Goal: Task Accomplishment & Management: Use online tool/utility

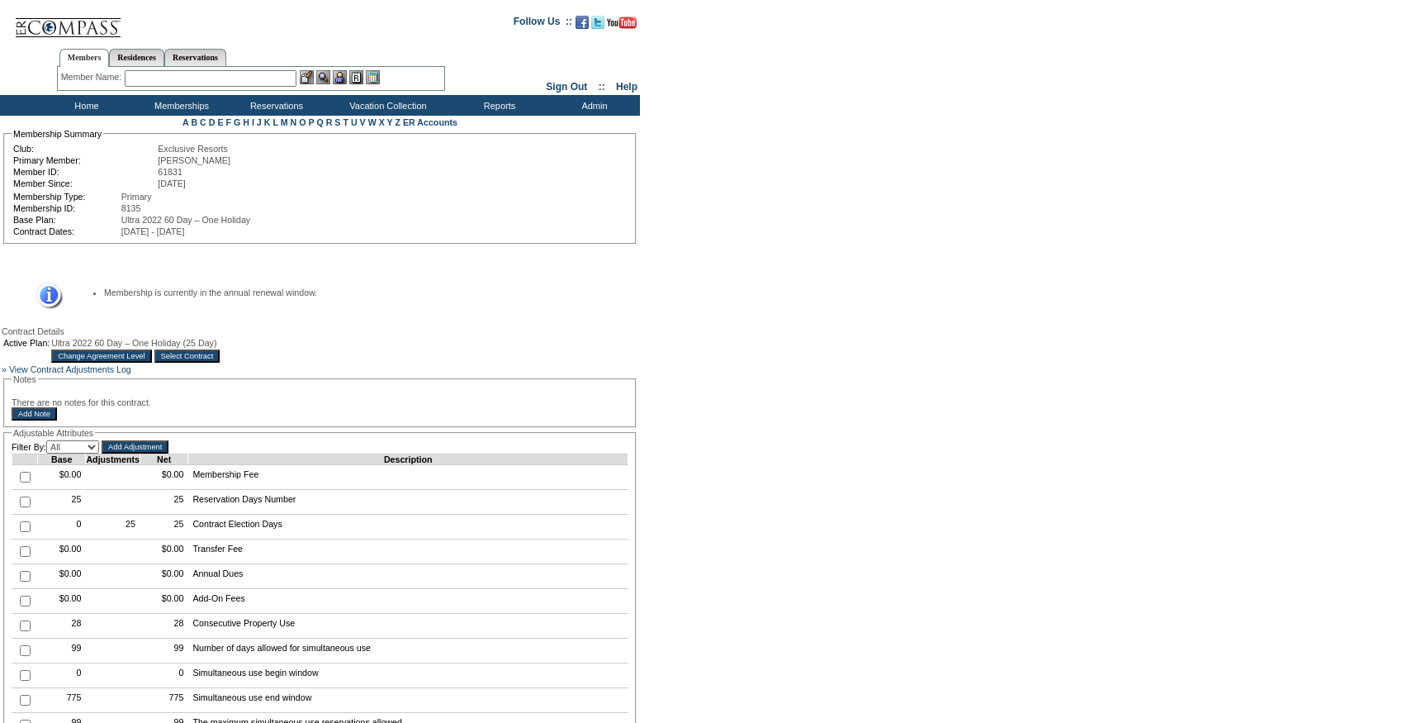
click at [21, 507] on input "checkbox" at bounding box center [25, 501] width 11 height 11
checkbox input "true"
click at [149, 453] on input "Add Adjustment" at bounding box center [135, 446] width 67 height 13
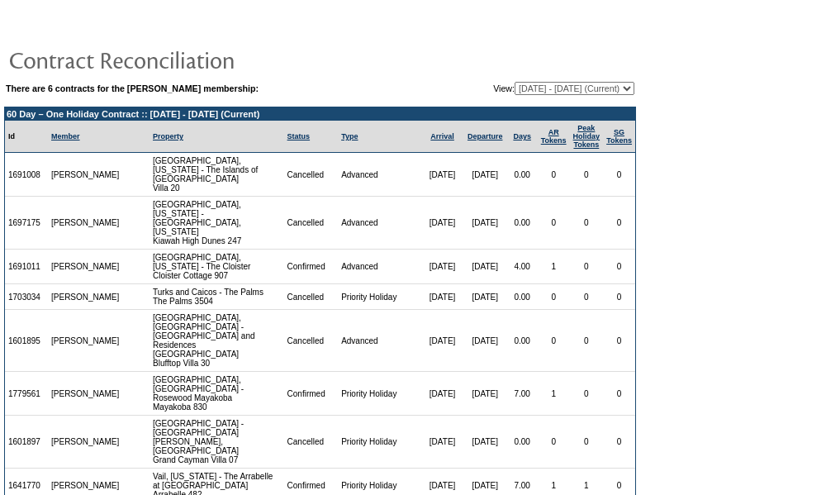
click at [522, 97] on td "There are 6 contracts for the Stephen Wilson membership: View: 04/27/23 - 09/30…" at bounding box center [320, 433] width 632 height 707
click at [522, 92] on select "04/27/23 - 09/30/24 10/01/24 - 09/30/25 10/01/25 - 09/30/26 (Current) 10/01/26 …" at bounding box center [574, 88] width 120 height 13
select select "140869"
click at [514, 83] on select "04/27/23 - 09/30/24 10/01/24 - 09/30/25 10/01/25 - 09/30/26 (Current) 10/01/26 …" at bounding box center [574, 88] width 120 height 13
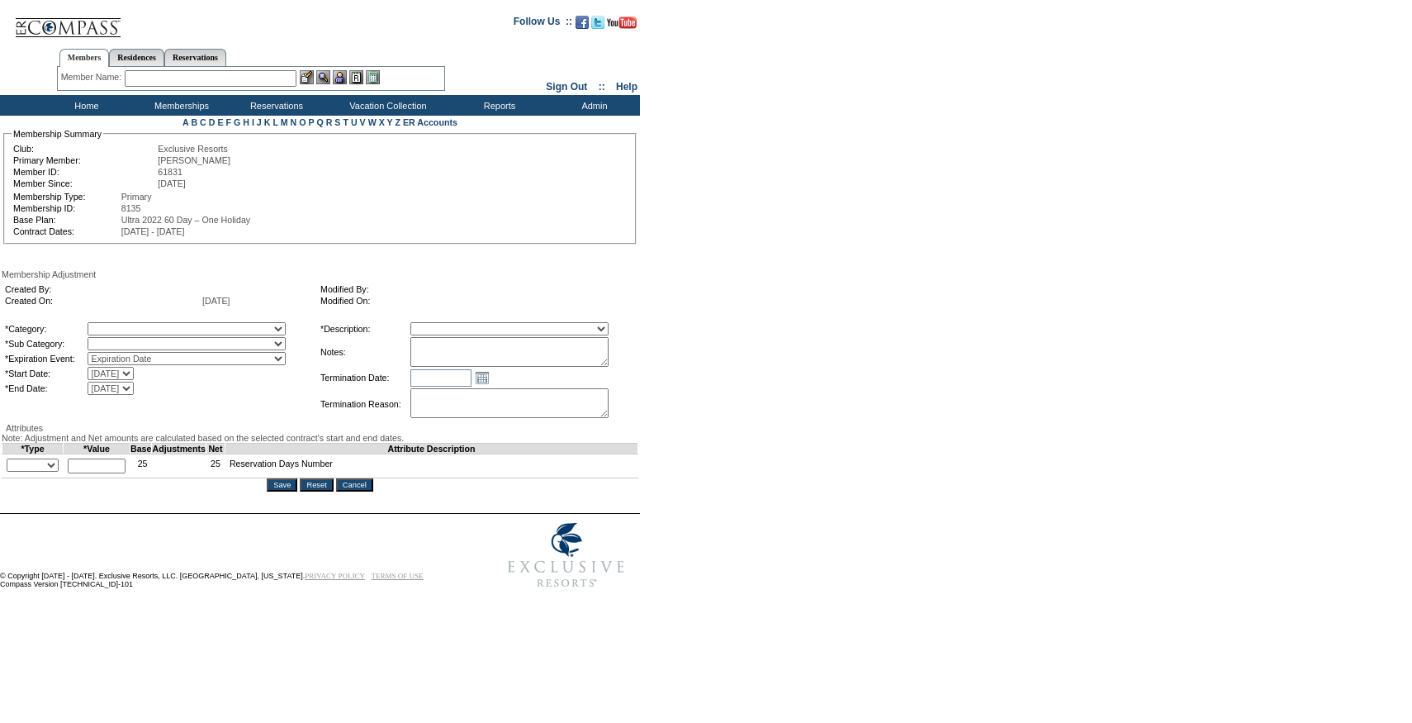
click at [483, 350] on textarea at bounding box center [509, 352] width 198 height 30
paste textarea "Per Kristin Fidler's case 7/29/25 and Pete/Natalie approval, rolling 14 days fr…"
type textarea "Per Kristin Fidler's case 7/29/25 and Pete/Natalie approval, rolling 14 days fr…"
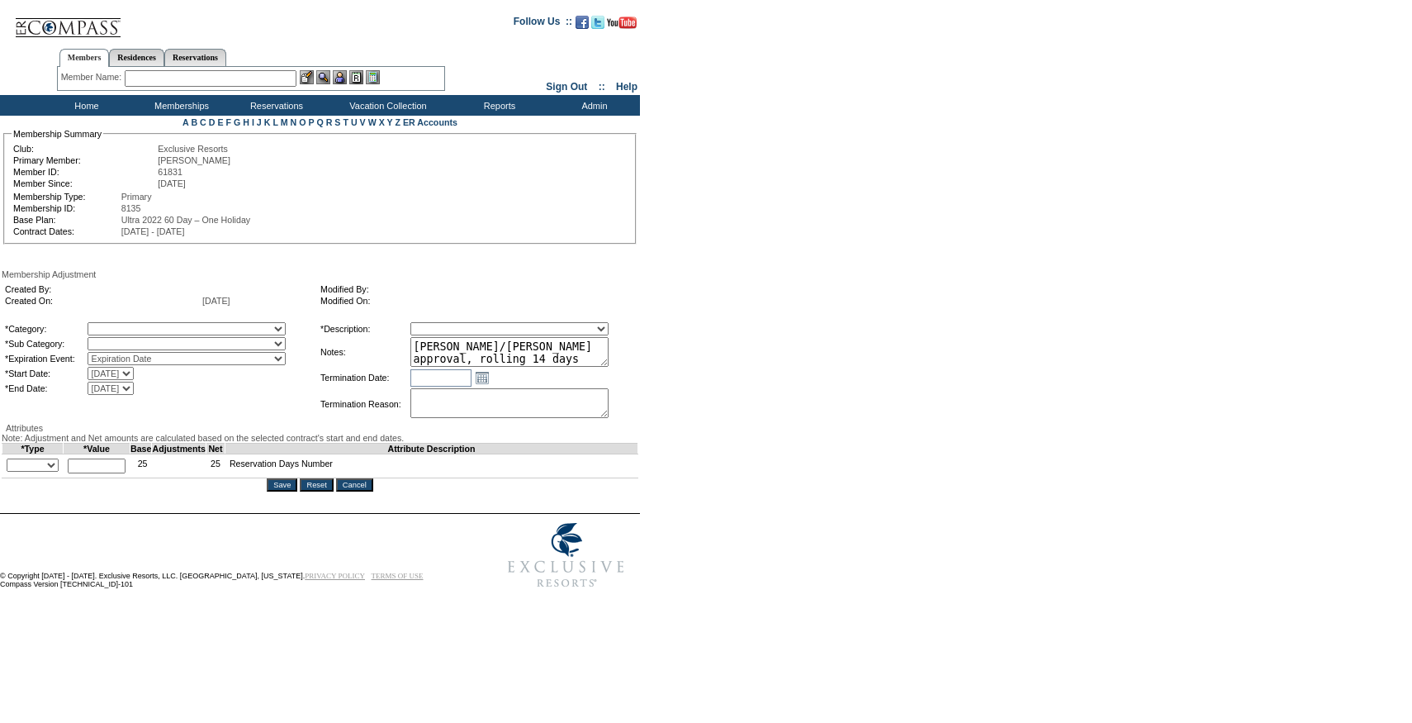
click at [211, 335] on select "A La Carte Days Contract Election Days Converted Days Coronavirus Other Referra…" at bounding box center [187, 328] width 198 height 13
select select "781"
click at [121, 325] on select "A La Carte Days Contract Election Days Converted Days Coronavirus Other Referra…" at bounding box center [187, 328] width 198 height 13
click at [139, 348] on select at bounding box center [187, 343] width 198 height 13
